Goal: Browse casually: Explore the website without a specific task or goal

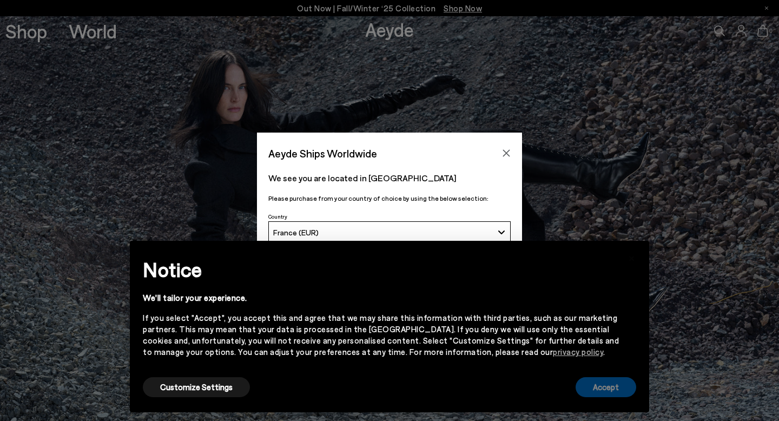
click at [595, 393] on button "Accept" at bounding box center [606, 387] width 61 height 20
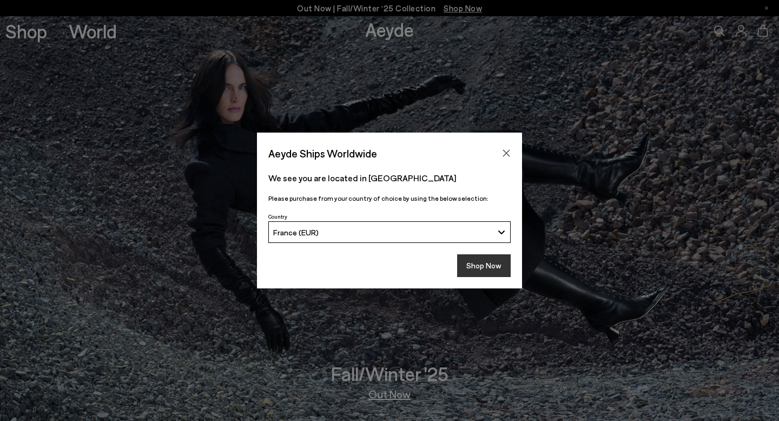
click at [474, 272] on button "Shop Now" at bounding box center [484, 265] width 54 height 23
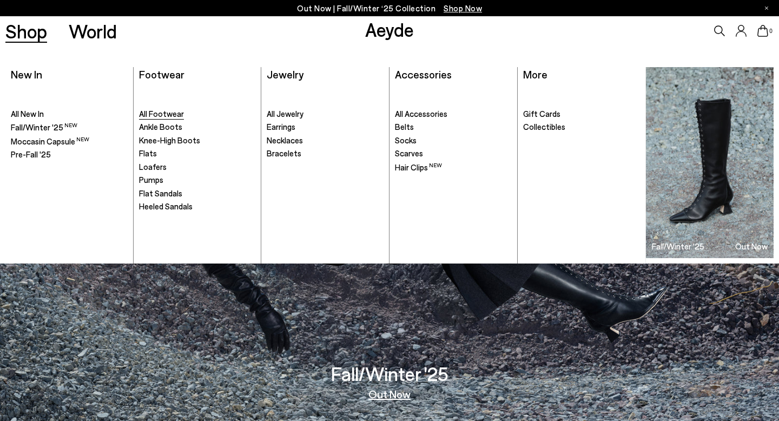
click at [155, 113] on span "All Footwear" at bounding box center [161, 114] width 45 height 10
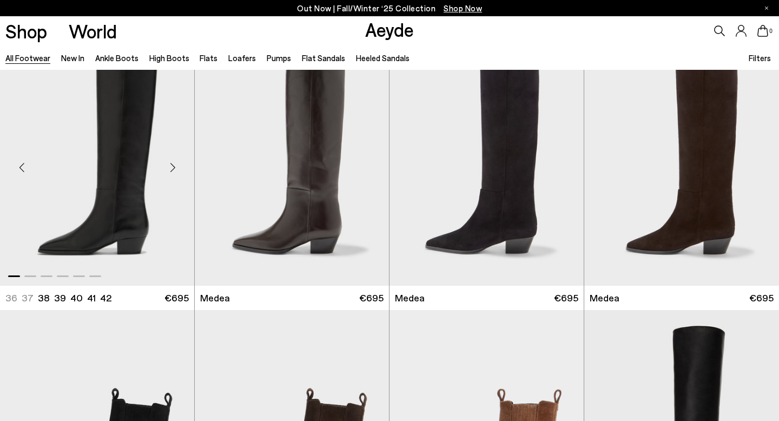
scroll to position [37, 0]
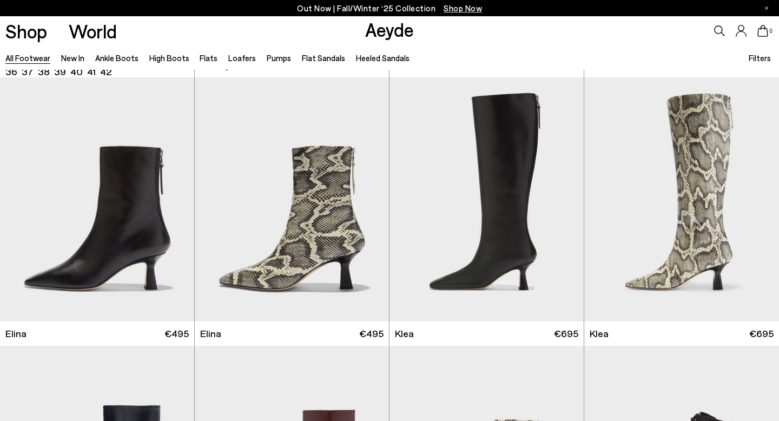
scroll to position [1066, 0]
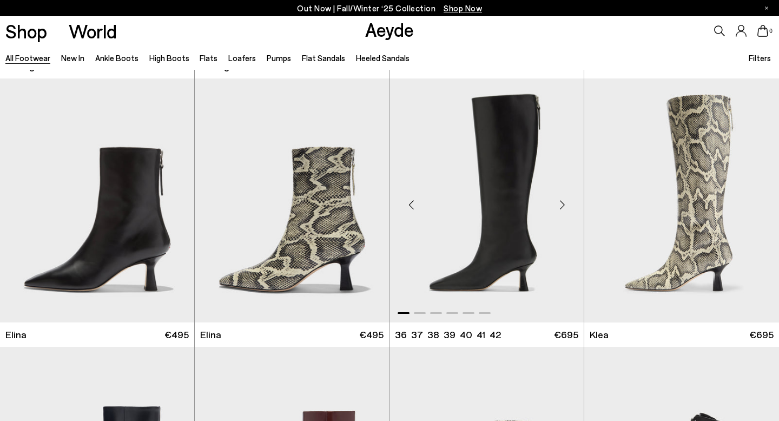
click at [564, 201] on div "Next slide" at bounding box center [562, 205] width 32 height 32
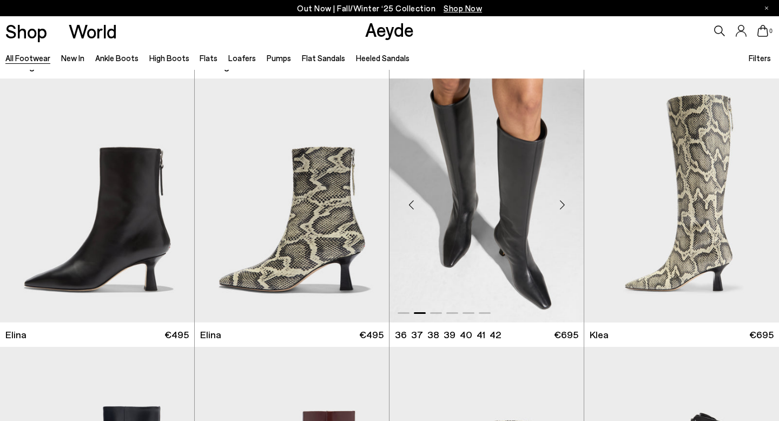
click at [564, 201] on div "Next slide" at bounding box center [562, 205] width 32 height 32
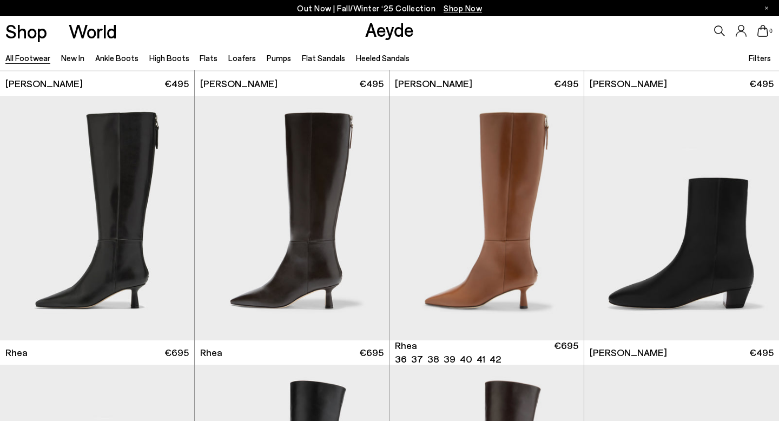
scroll to position [2109, 0]
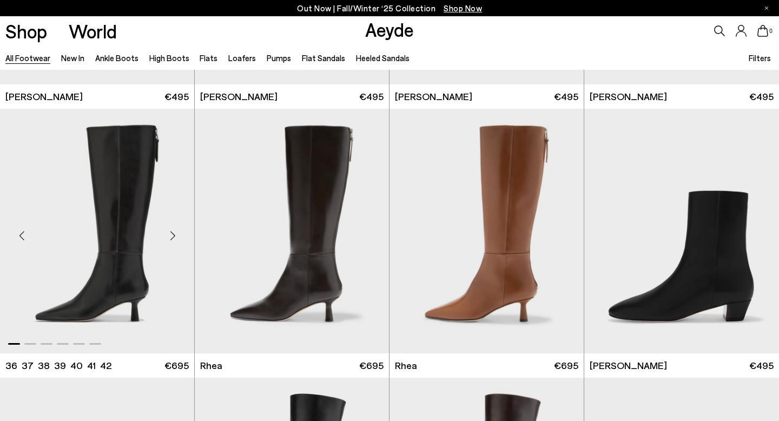
click at [174, 235] on div "Next slide" at bounding box center [172, 235] width 32 height 32
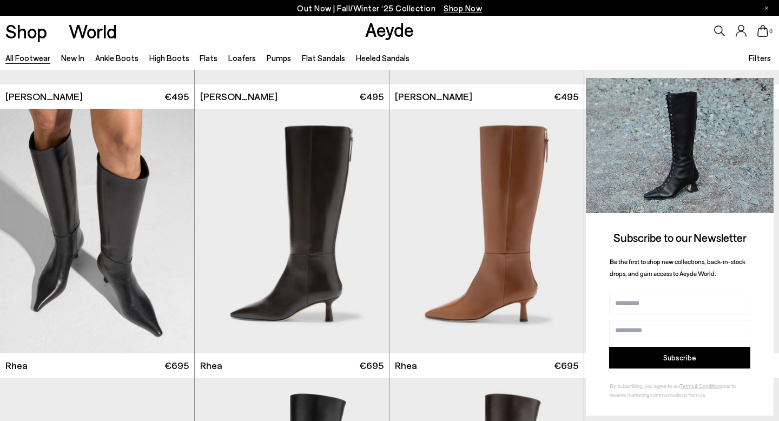
click at [764, 85] on icon at bounding box center [763, 88] width 14 height 14
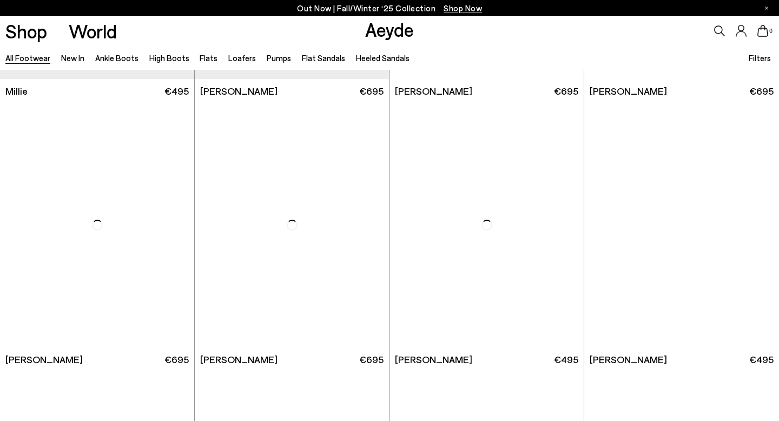
scroll to position [5069, 0]
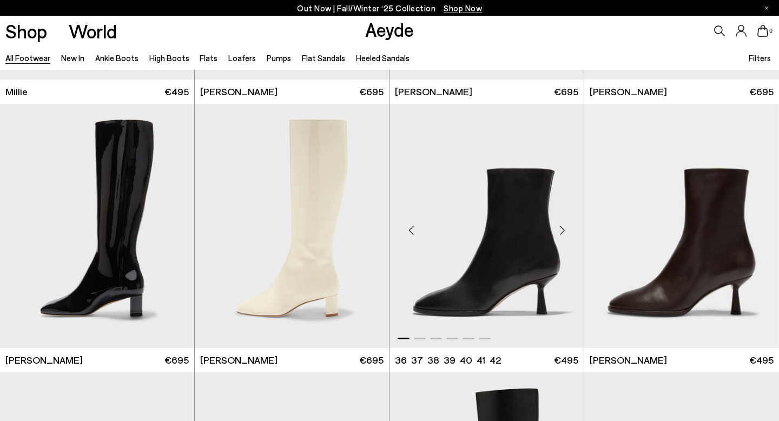
click at [565, 229] on div "Next slide" at bounding box center [562, 230] width 32 height 32
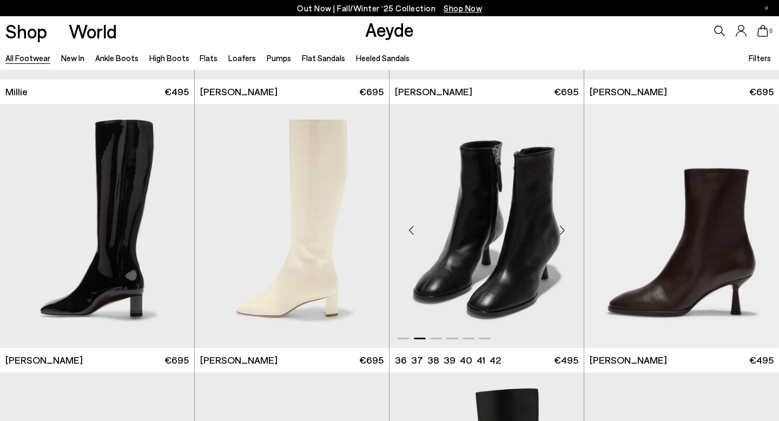
click at [565, 229] on div "Next slide" at bounding box center [562, 230] width 32 height 32
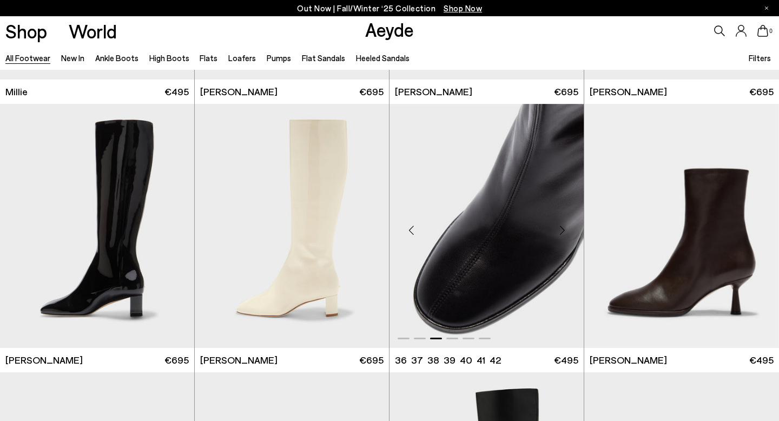
click at [565, 229] on div "Next slide" at bounding box center [562, 230] width 32 height 32
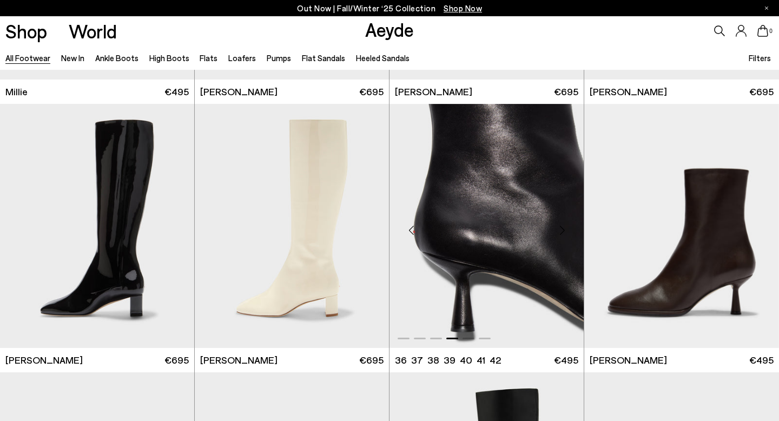
click at [565, 229] on div "Next slide" at bounding box center [562, 230] width 32 height 32
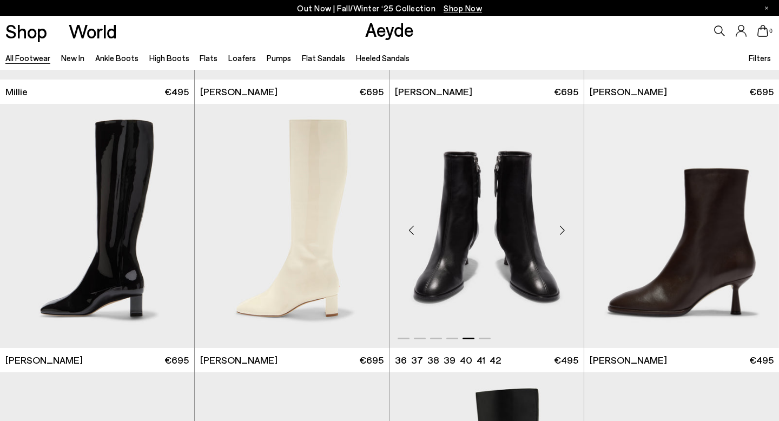
click at [565, 229] on div "Next slide" at bounding box center [562, 230] width 32 height 32
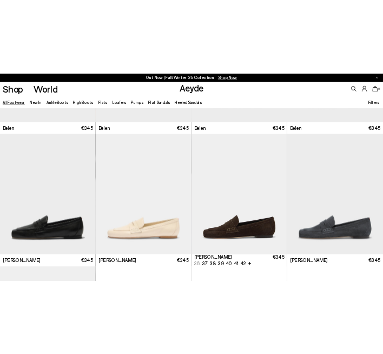
scroll to position [8810, 0]
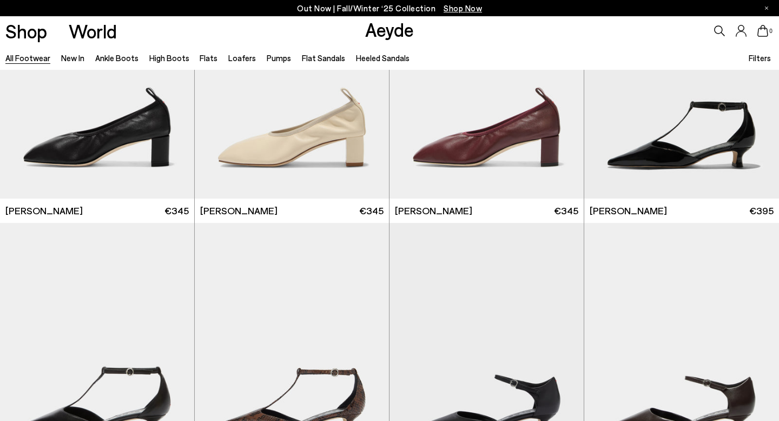
scroll to position [11120, 0]
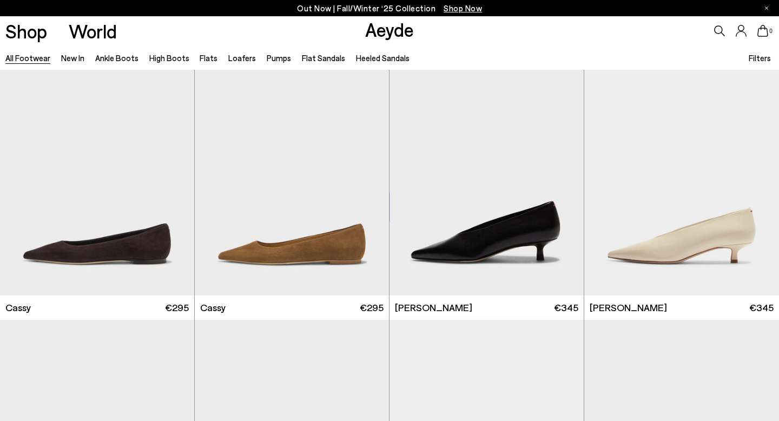
scroll to position [12910, 0]
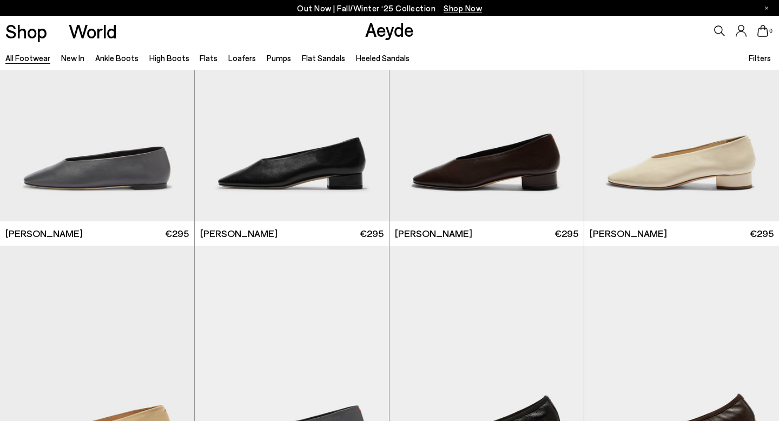
scroll to position [14861, 0]
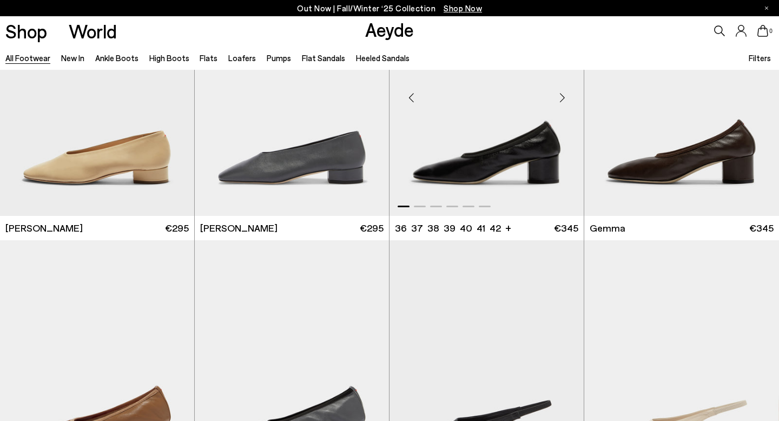
scroll to position [15139, 0]
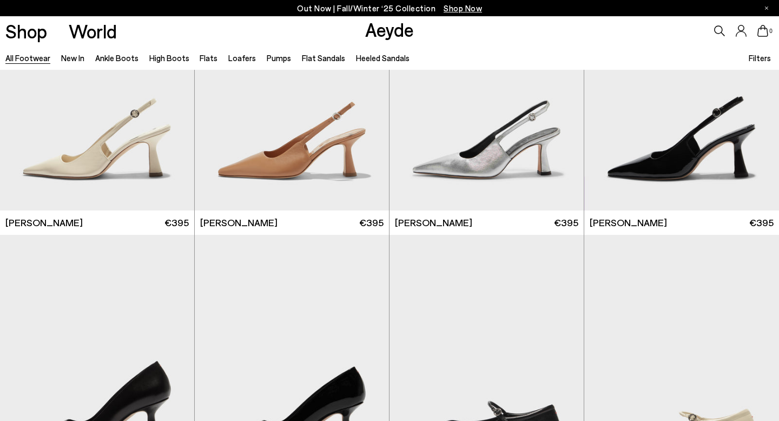
scroll to position [16809, 0]
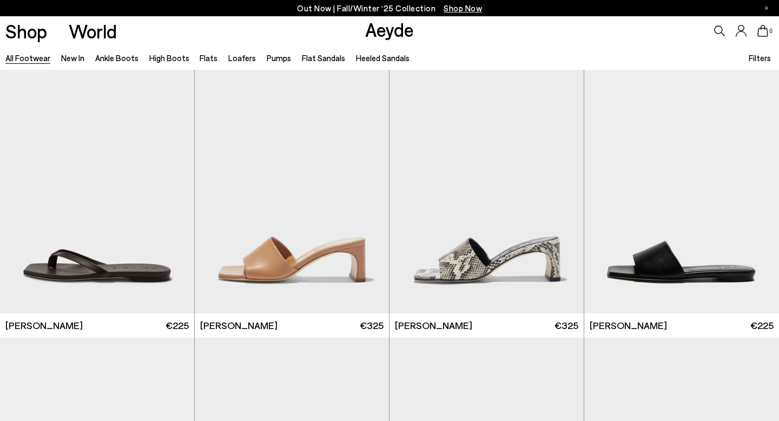
scroll to position [21758, 0]
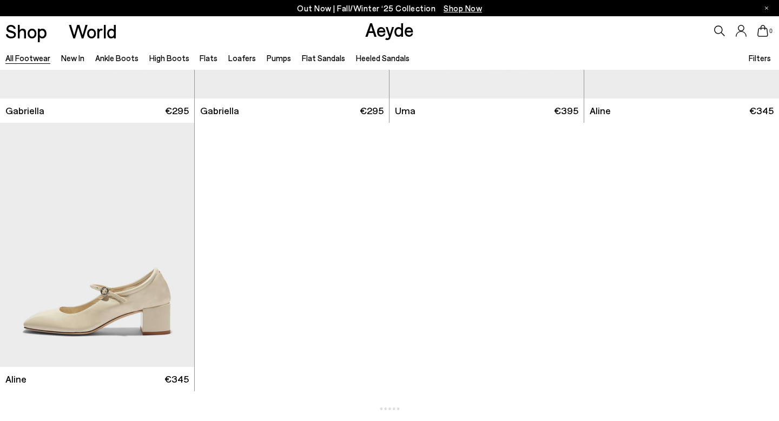
scroll to position [24385, 0]
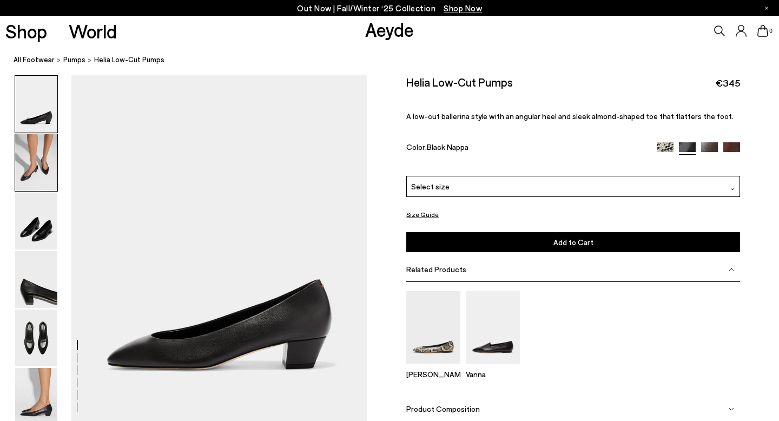
click at [36, 173] on img at bounding box center [36, 162] width 42 height 57
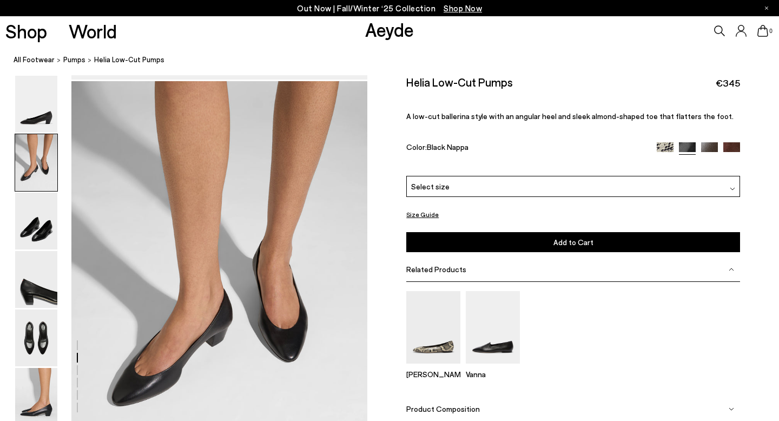
scroll to position [348, 0]
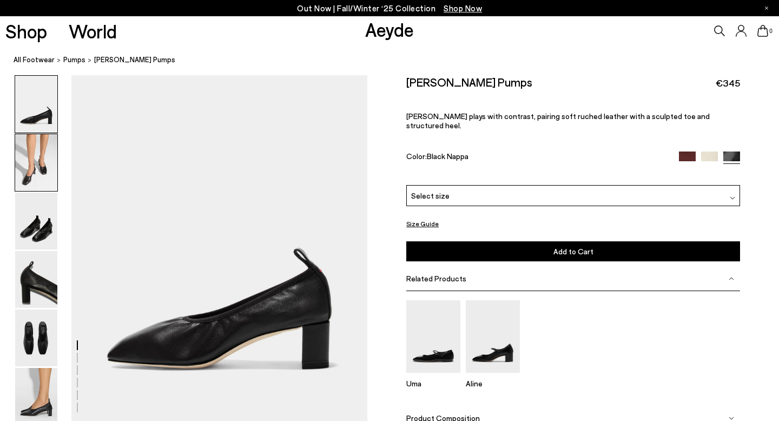
click at [41, 155] on img at bounding box center [36, 162] width 42 height 57
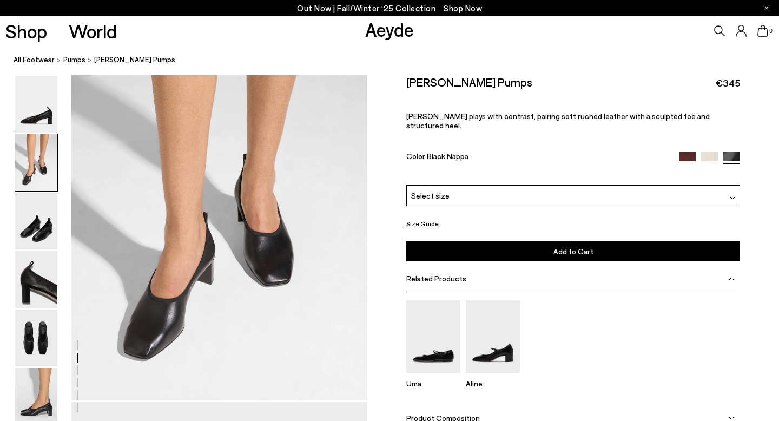
scroll to position [418, 0]
click at [41, 408] on img at bounding box center [36, 396] width 42 height 57
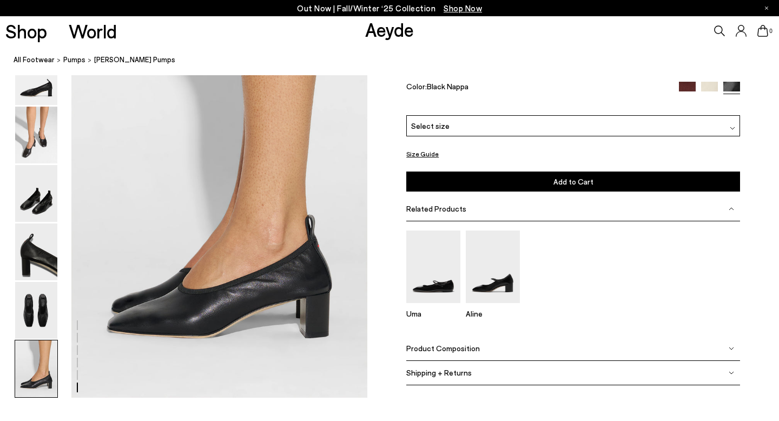
scroll to position [2008, 0]
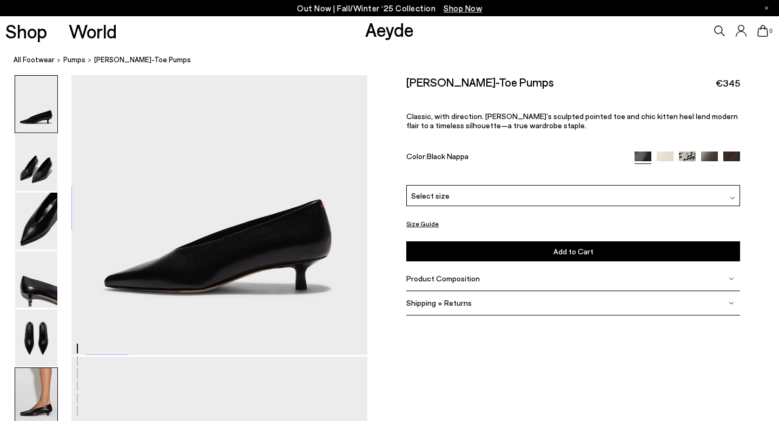
click at [40, 397] on img at bounding box center [36, 396] width 42 height 57
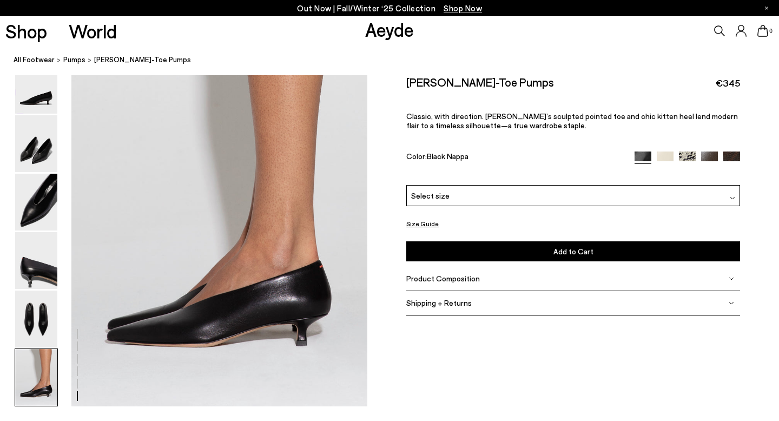
scroll to position [2057, 0]
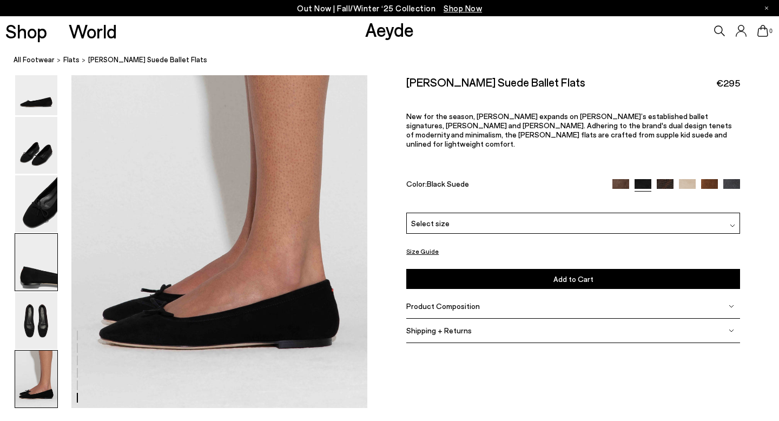
scroll to position [1995, 0]
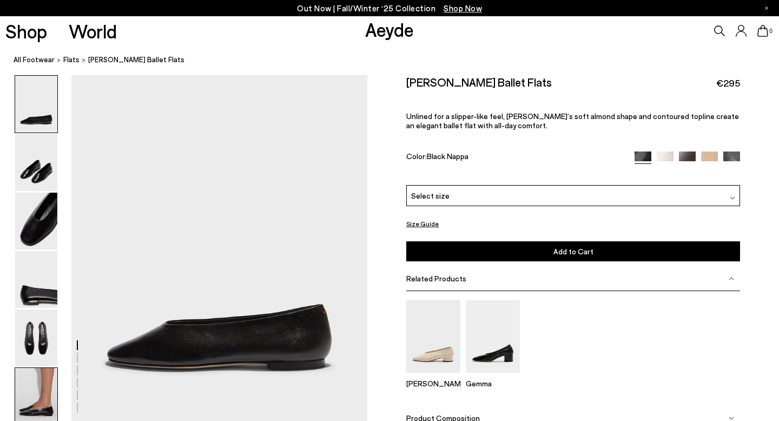
click at [43, 412] on img at bounding box center [36, 396] width 42 height 57
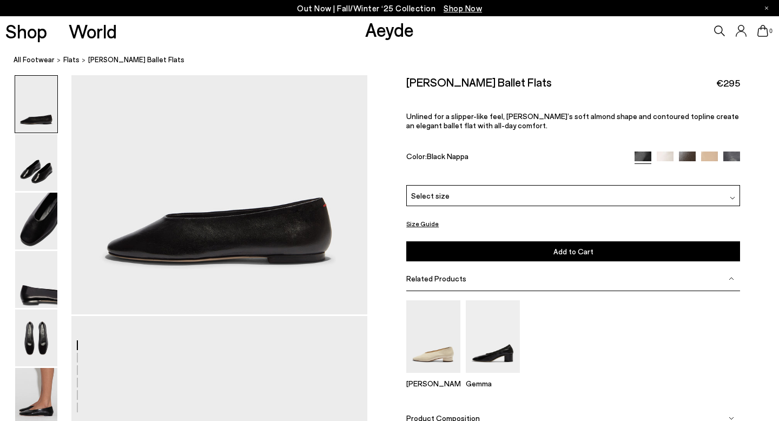
scroll to position [88, 0]
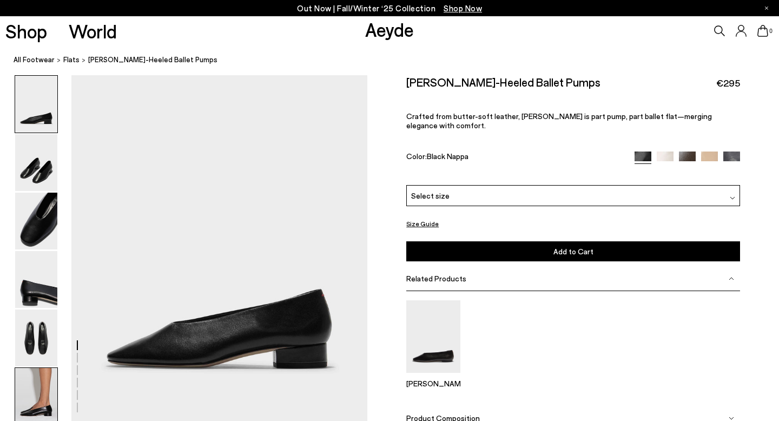
click at [38, 396] on img at bounding box center [36, 396] width 42 height 57
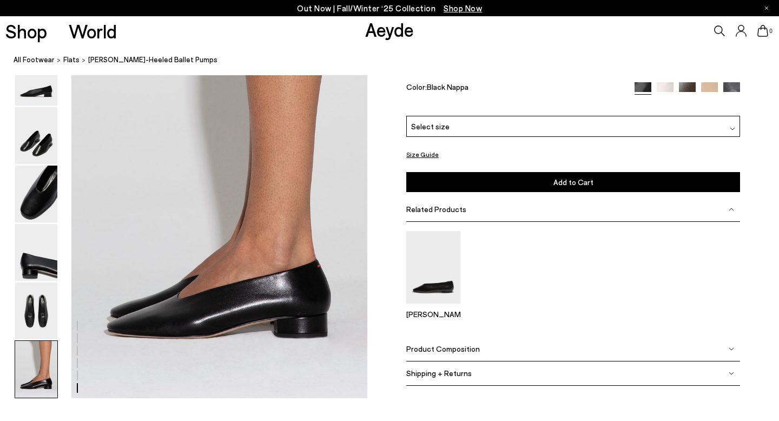
scroll to position [2008, 0]
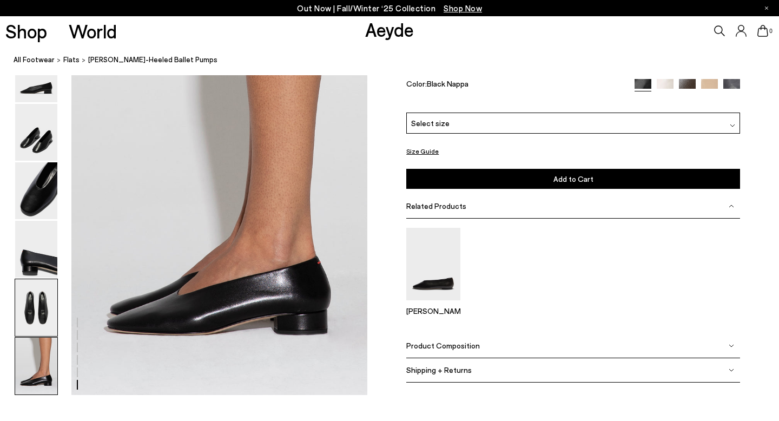
click at [45, 301] on img at bounding box center [36, 307] width 42 height 57
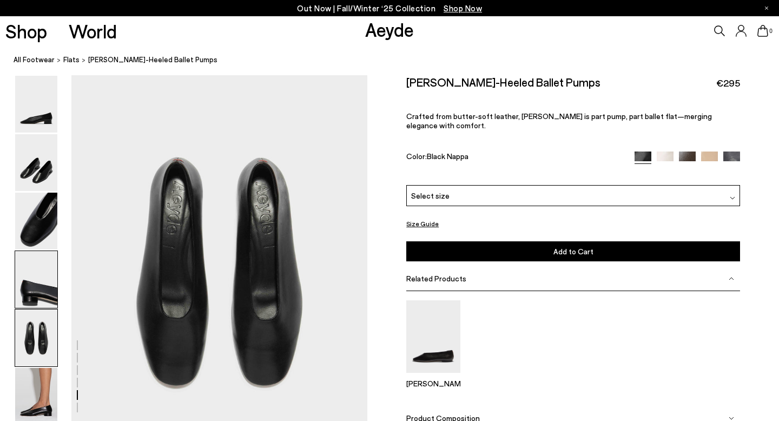
click at [52, 263] on img at bounding box center [36, 279] width 42 height 57
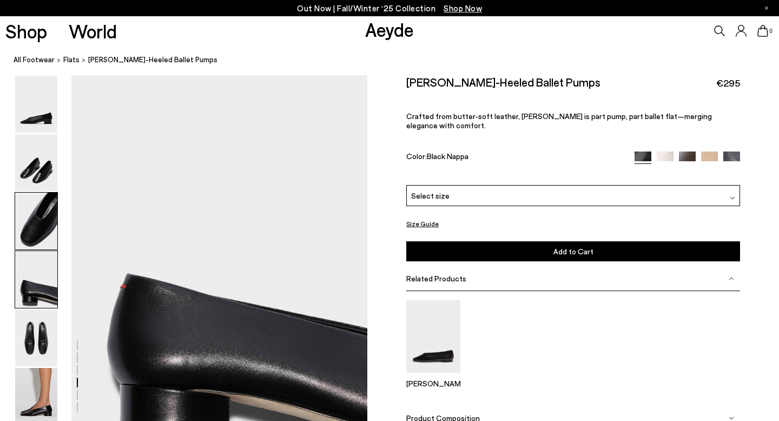
click at [49, 233] on img at bounding box center [36, 221] width 42 height 57
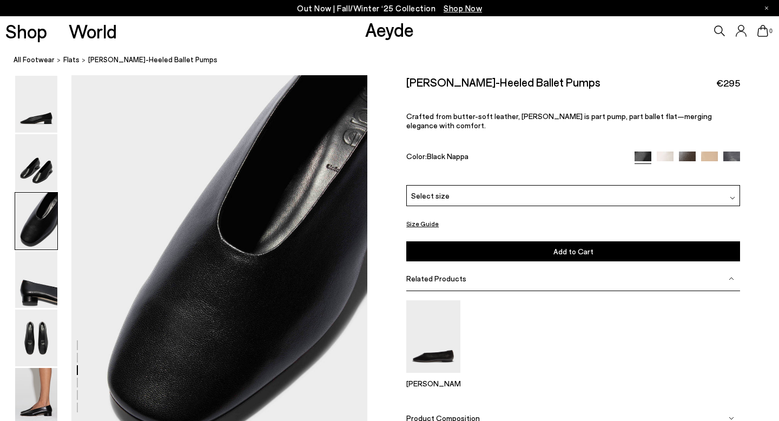
scroll to position [745, 0]
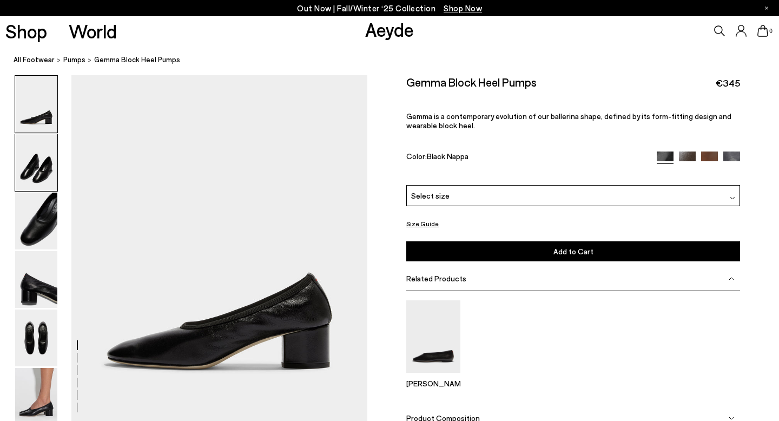
click at [36, 164] on img at bounding box center [36, 162] width 42 height 57
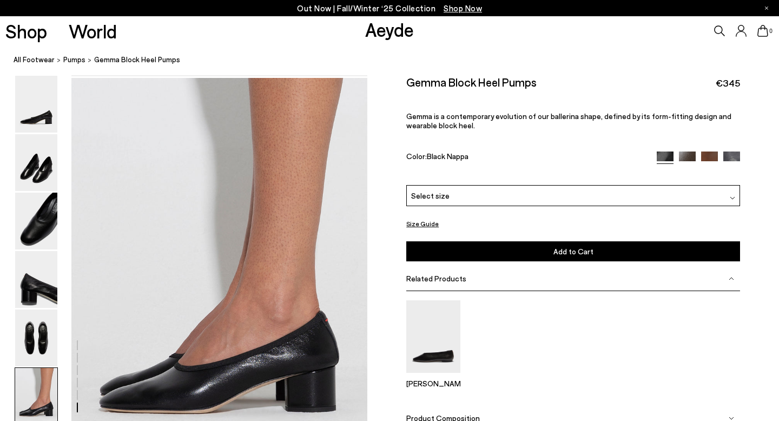
scroll to position [1927, 0]
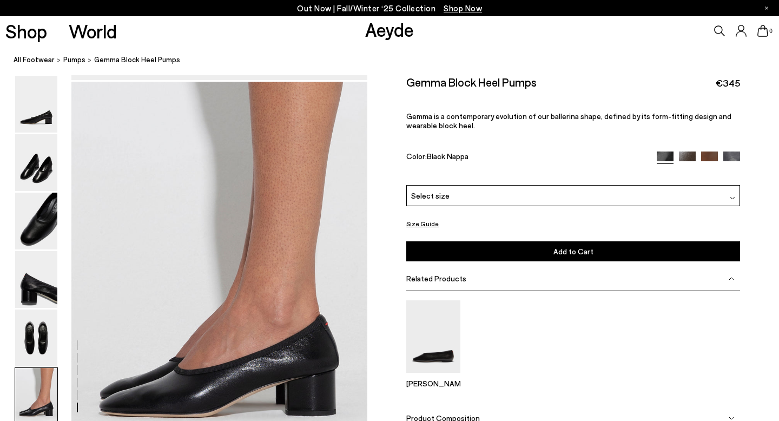
click at [738, 154] on img at bounding box center [731, 159] width 17 height 17
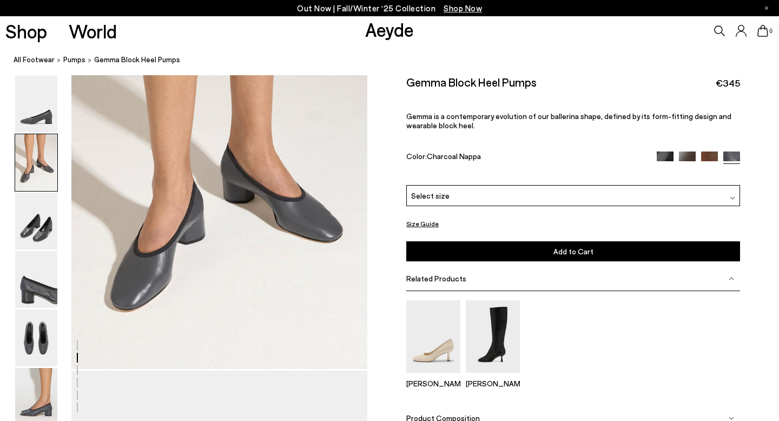
scroll to position [451, 0]
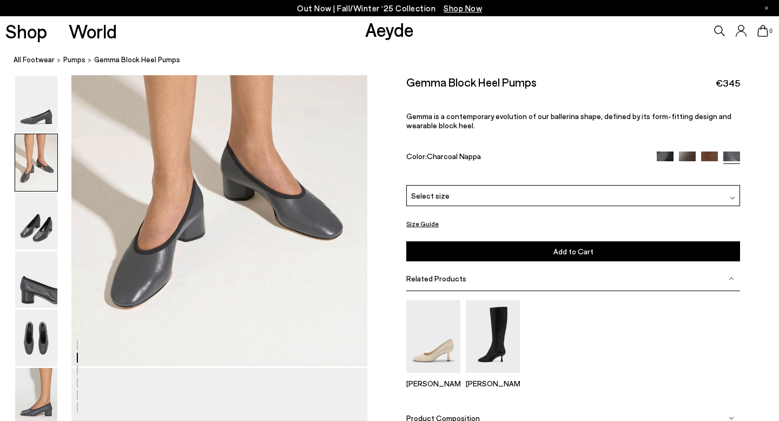
click at [691, 153] on img at bounding box center [687, 159] width 17 height 17
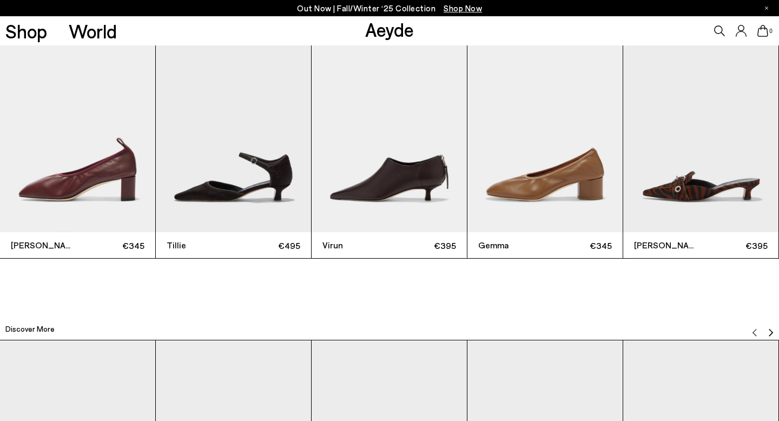
scroll to position [2458, 0]
